Goal: Task Accomplishment & Management: Use online tool/utility

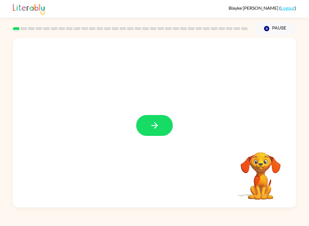
click at [156, 127] on icon "button" at bounding box center [154, 125] width 7 height 7
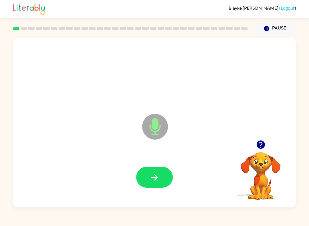
click at [151, 173] on icon "button" at bounding box center [155, 177] width 10 height 10
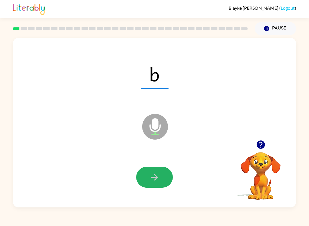
click at [155, 176] on icon "button" at bounding box center [155, 177] width 10 height 10
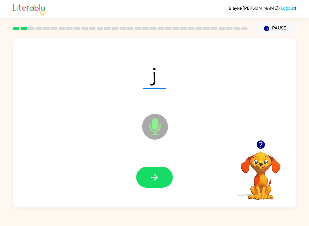
click at [152, 181] on icon "button" at bounding box center [155, 177] width 10 height 10
click at [152, 174] on icon "button" at bounding box center [155, 177] width 10 height 10
click at [162, 175] on button "button" at bounding box center [154, 177] width 37 height 21
click at [163, 177] on button "button" at bounding box center [154, 177] width 37 height 21
click at [153, 178] on icon "button" at bounding box center [154, 177] width 7 height 7
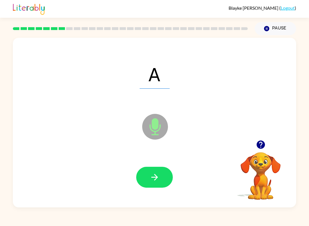
click at [161, 199] on div at bounding box center [155, 177] width 272 height 49
click at [157, 181] on icon "button" at bounding box center [155, 177] width 10 height 10
click at [157, 177] on icon "button" at bounding box center [154, 177] width 7 height 7
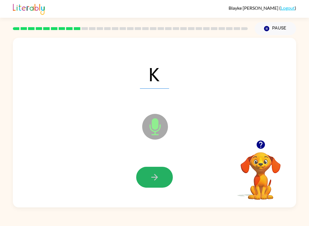
click at [151, 175] on icon "button" at bounding box center [155, 177] width 10 height 10
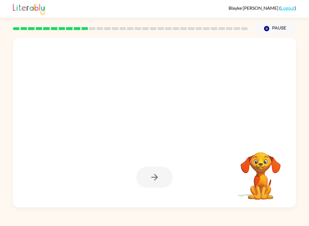
click at [146, 205] on div at bounding box center [154, 123] width 283 height 170
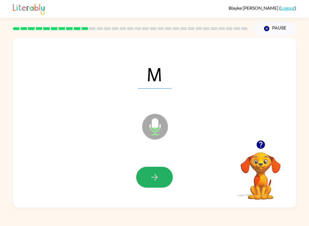
click at [157, 172] on button "button" at bounding box center [154, 177] width 37 height 21
click at [156, 172] on button "button" at bounding box center [154, 177] width 37 height 21
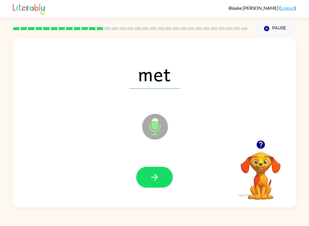
click at [156, 173] on icon "button" at bounding box center [155, 177] width 10 height 10
click at [159, 181] on icon "button" at bounding box center [155, 177] width 10 height 10
click at [156, 180] on icon "button" at bounding box center [155, 177] width 10 height 10
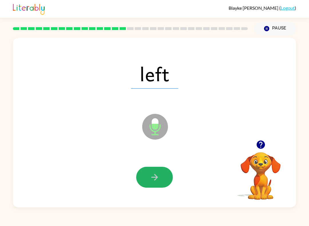
click at [154, 182] on icon "button" at bounding box center [155, 177] width 10 height 10
click at [154, 180] on icon "button" at bounding box center [154, 177] width 7 height 7
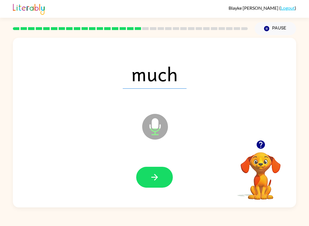
click at [152, 179] on icon "button" at bounding box center [155, 177] width 10 height 10
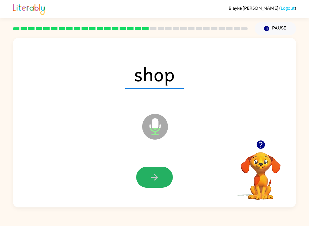
click at [153, 184] on button "button" at bounding box center [154, 177] width 37 height 21
click at [155, 175] on icon "button" at bounding box center [154, 177] width 7 height 7
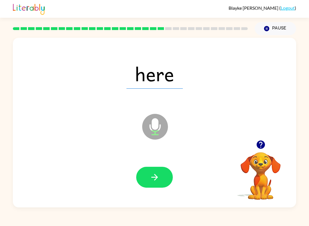
click at [152, 180] on icon "button" at bounding box center [155, 177] width 10 height 10
click at [156, 176] on icon "button" at bounding box center [155, 177] width 10 height 10
click at [149, 177] on button "button" at bounding box center [154, 177] width 37 height 21
click at [152, 176] on icon "button" at bounding box center [155, 177] width 10 height 10
click at [153, 174] on icon "button" at bounding box center [155, 177] width 10 height 10
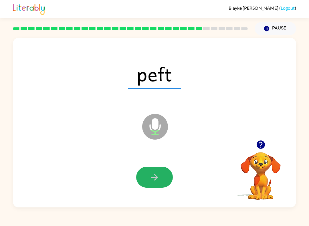
click at [153, 176] on icon "button" at bounding box center [155, 177] width 10 height 10
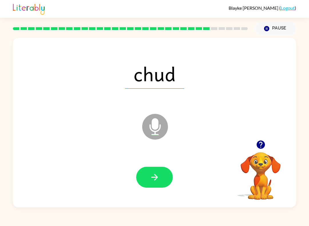
click at [150, 178] on icon "button" at bounding box center [155, 177] width 10 height 10
click at [149, 176] on button "button" at bounding box center [154, 177] width 37 height 21
click at [145, 174] on button "button" at bounding box center [154, 177] width 37 height 21
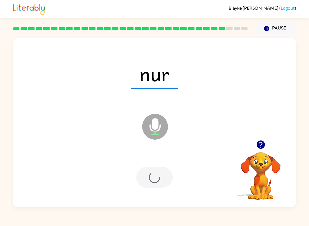
click at [145, 173] on div at bounding box center [154, 177] width 37 height 21
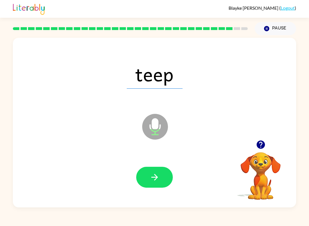
click at [158, 180] on icon "button" at bounding box center [155, 177] width 10 height 10
click at [154, 167] on button "button" at bounding box center [154, 177] width 37 height 21
